Goal: Check status: Check status

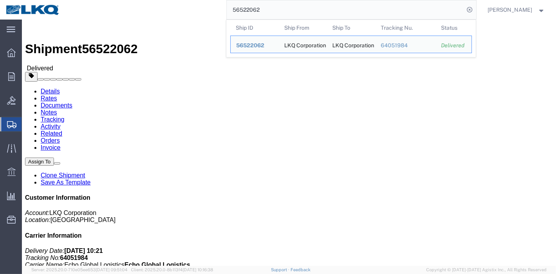
drag, startPoint x: 269, startPoint y: 10, endPoint x: 196, endPoint y: 7, distance: 72.8
click at [196, 7] on div "56522062 Ship ID Ship From Ship To Tracking Nu. Status Ship ID 56522062 Ship Fr…" at bounding box center [271, 10] width 410 height 20
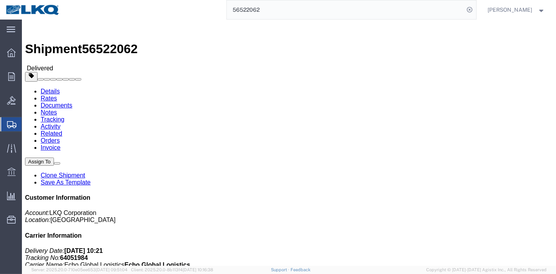
paste input "092464"
type input "56092464"
click at [476, 9] on form "56092464" at bounding box center [351, 10] width 250 height 20
click at [472, 7] on icon at bounding box center [469, 9] width 11 height 11
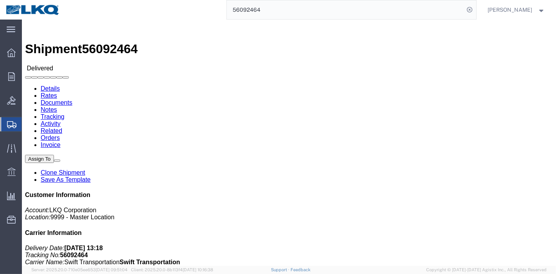
click link "Rates"
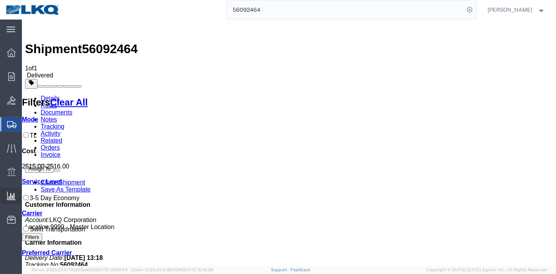
click at [0, 0] on span "Ad Hoc Reports" at bounding box center [0, 0] width 0 height 0
